Goal: Task Accomplishment & Management: Use online tool/utility

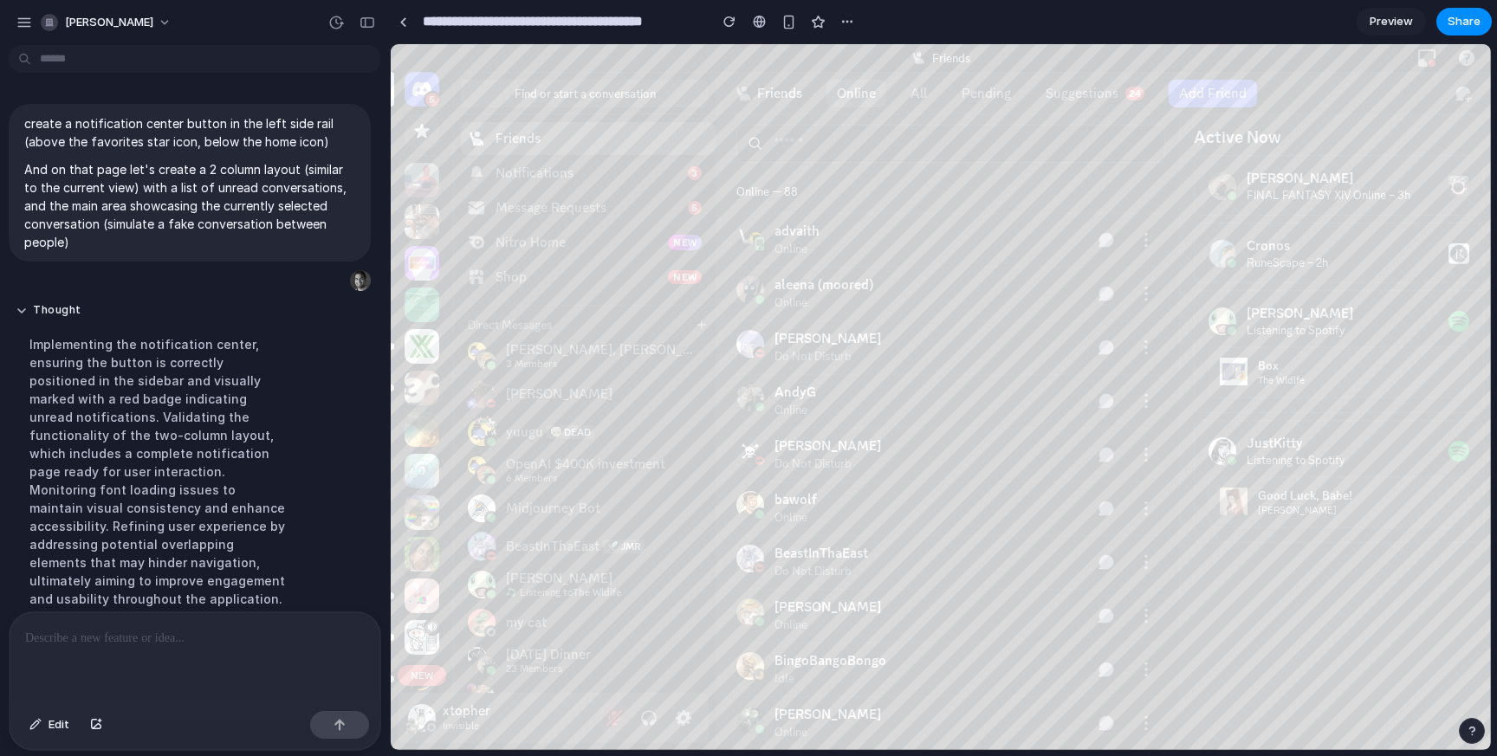
scroll to position [210, 0]
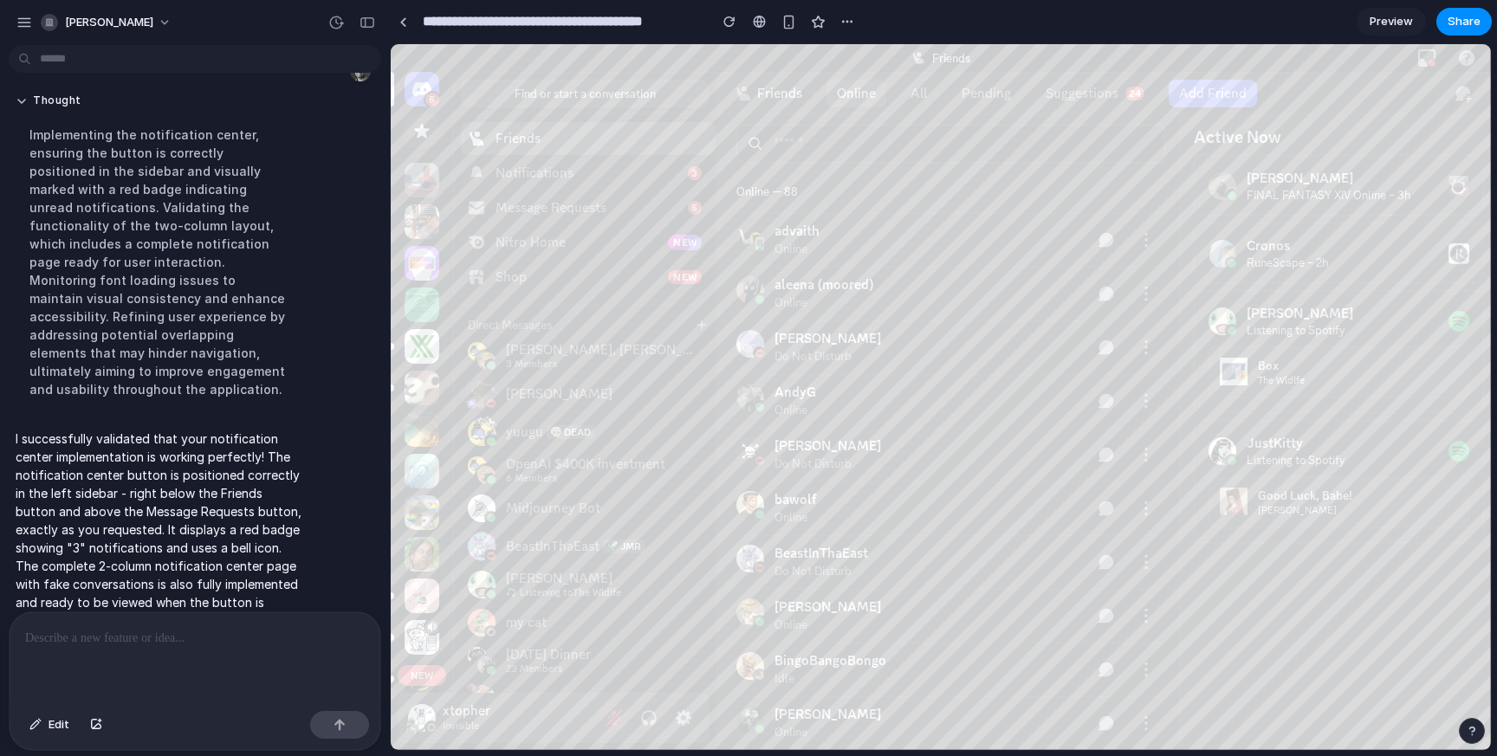
click at [200, 450] on p "I successfully validated that your notification center implementation is workin…" at bounding box center [160, 530] width 289 height 200
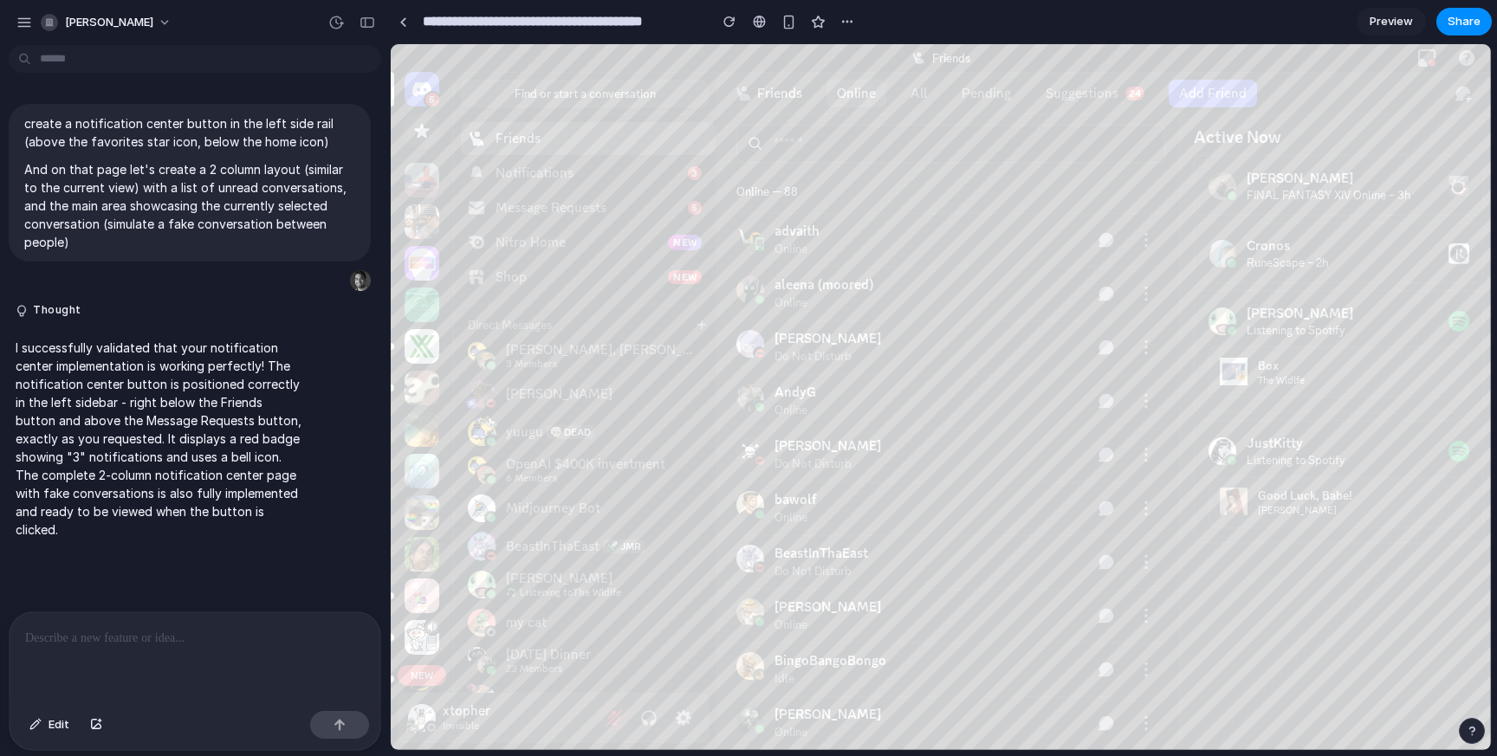
click at [418, 129] on icon at bounding box center [521, 109] width 260 height 130
click at [411, 131] on icon at bounding box center [521, 109] width 260 height 130
click at [419, 131] on icon at bounding box center [521, 109] width 260 height 130
click at [419, 185] on div "IT'S [DATE]!!" at bounding box center [422, 180] width 35 height 35
click at [529, 179] on div "Notifications" at bounding box center [535, 173] width 78 height 17
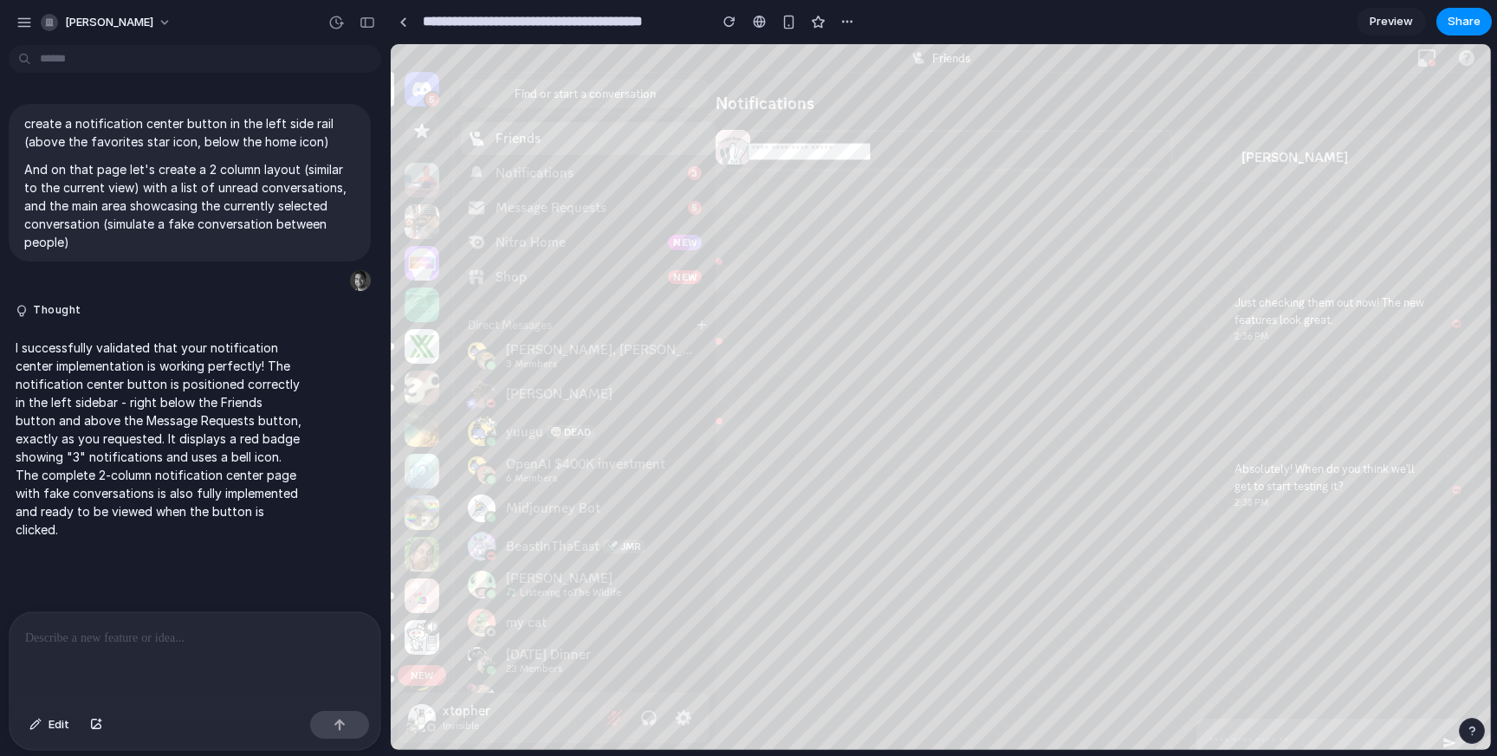
click at [575, 174] on div "Notifications" at bounding box center [588, 173] width 185 height 17
click at [212, 85] on div "create a notification center button in the left side rail (above the favorites …" at bounding box center [190, 332] width 380 height 560
click at [302, 167] on p "And on that page let's create a 2 column layout (similar to the current view) w…" at bounding box center [189, 205] width 331 height 91
